Goal: Register for event/course

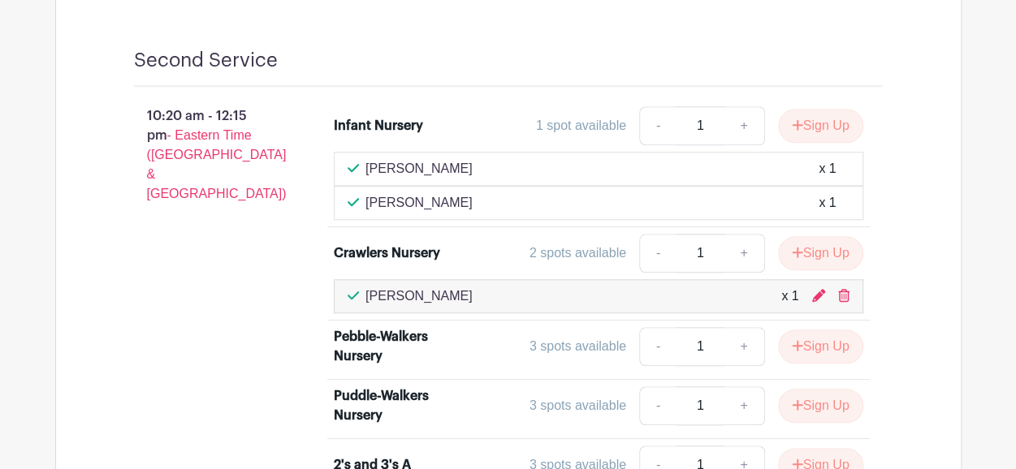
scroll to position [3675, 0]
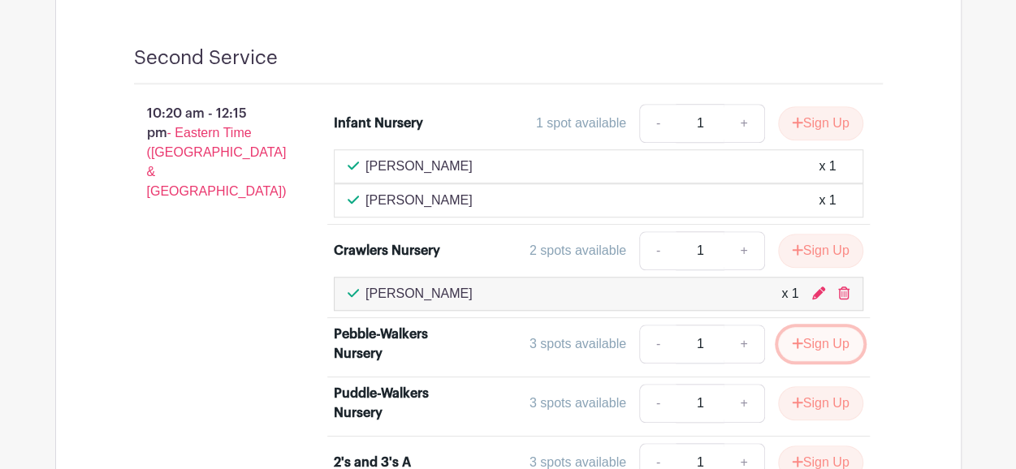
click at [828, 327] on button "Sign Up" at bounding box center [820, 344] width 85 height 34
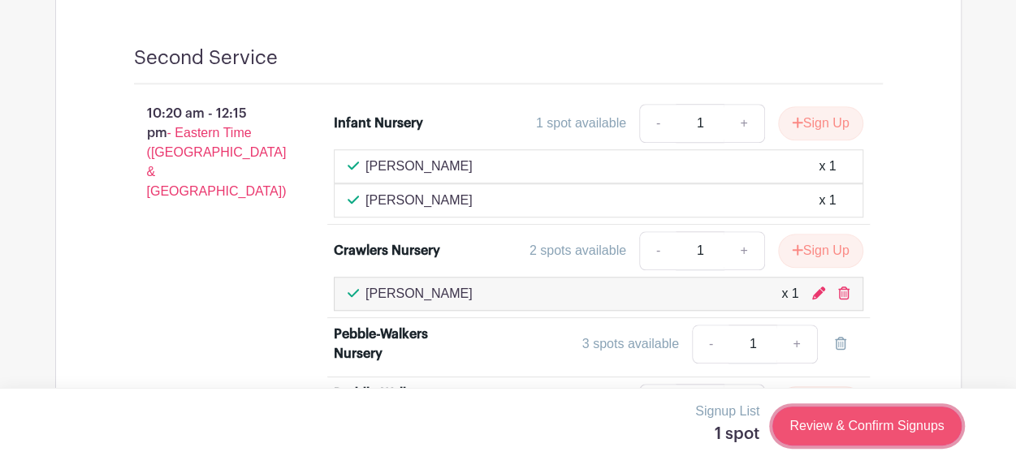
click at [825, 409] on link "Review & Confirm Signups" at bounding box center [866, 426] width 188 height 39
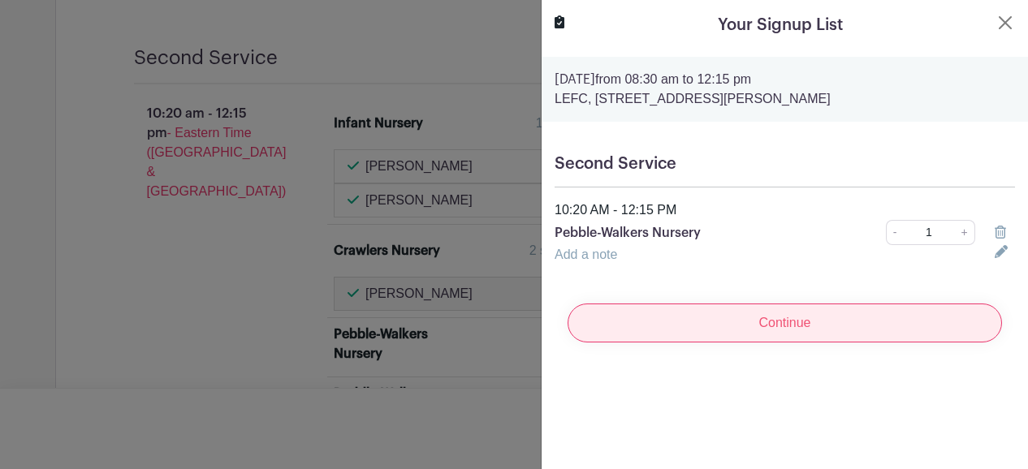
click at [819, 322] on input "Continue" at bounding box center [785, 323] width 435 height 39
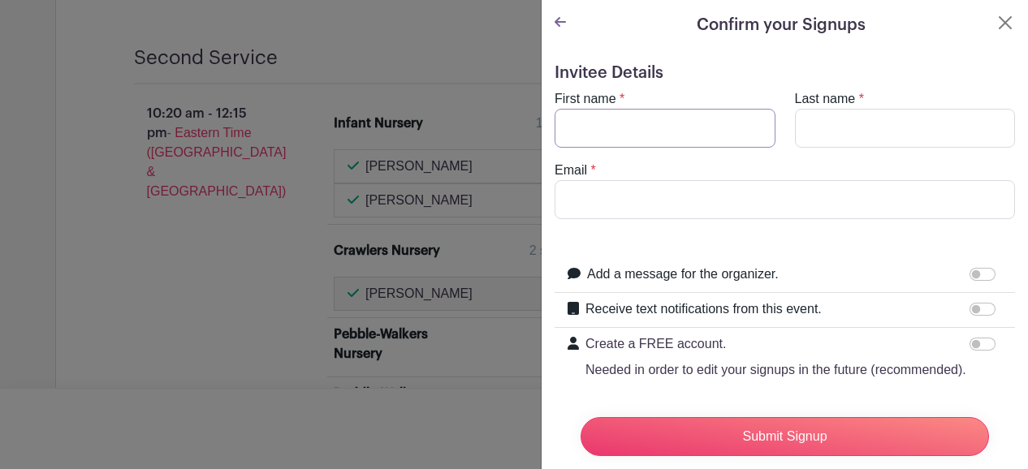
click at [740, 123] on input "First name" at bounding box center [665, 128] width 221 height 39
type input "EJ"
click at [823, 117] on input "Last name" at bounding box center [905, 128] width 221 height 39
type input "May"
click at [695, 192] on input "Email" at bounding box center [785, 199] width 460 height 39
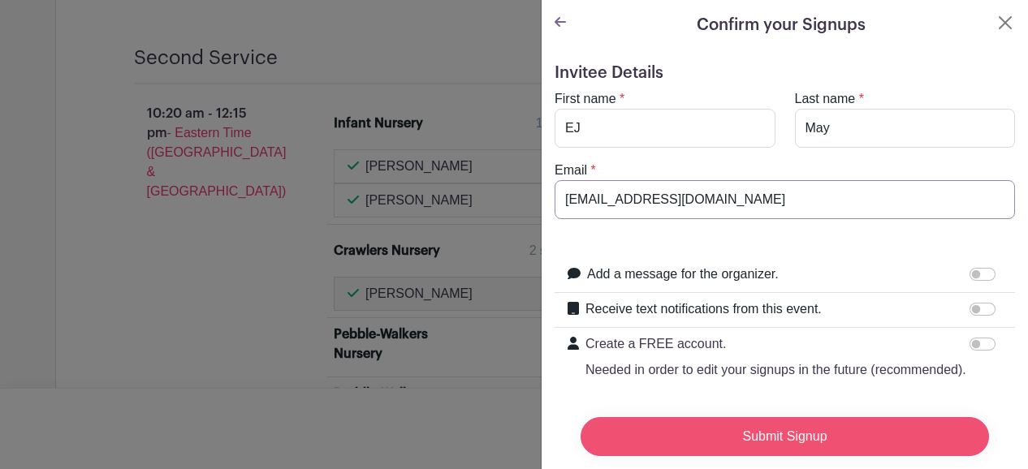
type input "[EMAIL_ADDRESS][DOMAIN_NAME]"
click at [724, 425] on input "Submit Signup" at bounding box center [785, 436] width 409 height 39
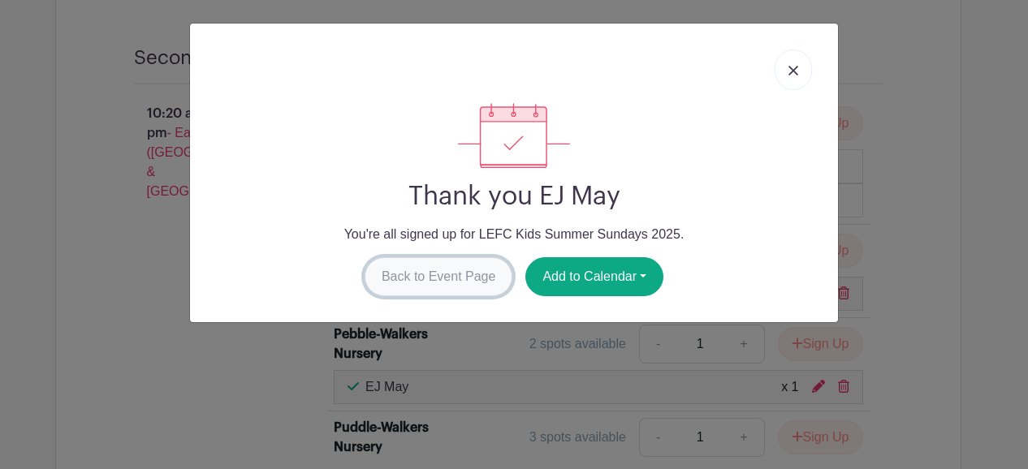
click at [446, 279] on link "Back to Event Page" at bounding box center [439, 276] width 149 height 39
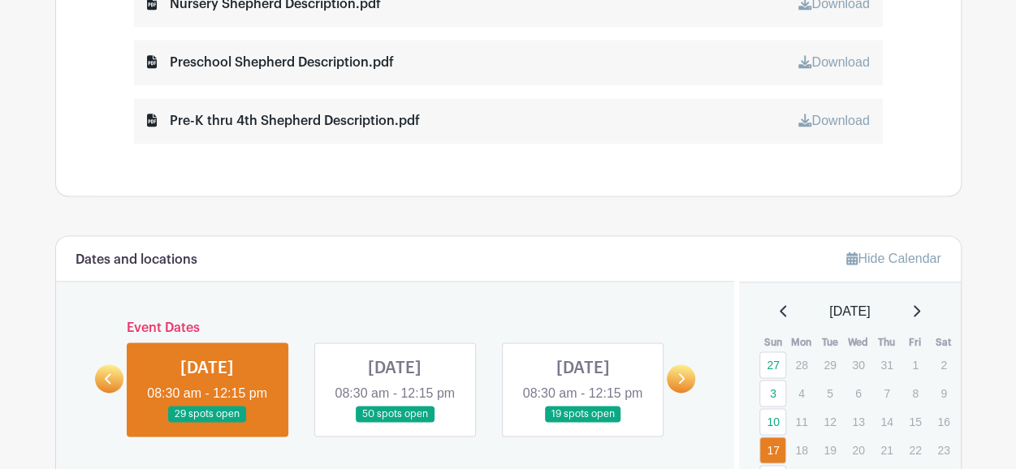
scroll to position [992, 0]
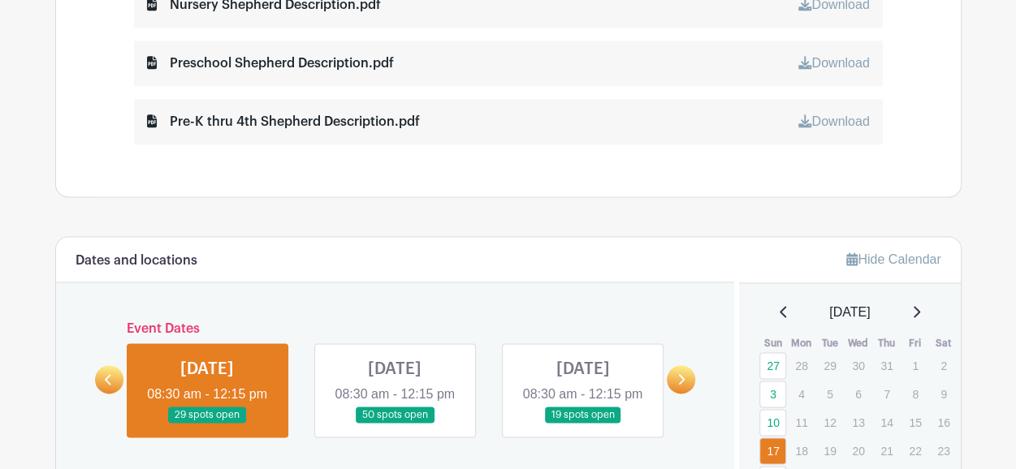
click at [395, 424] on link at bounding box center [395, 424] width 0 height 0
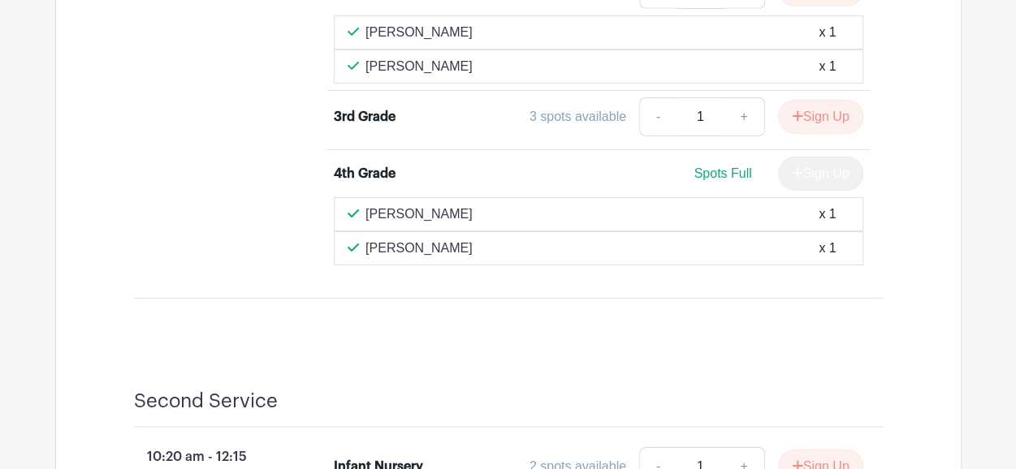
scroll to position [2627, 0]
